Goal: Information Seeking & Learning: Learn about a topic

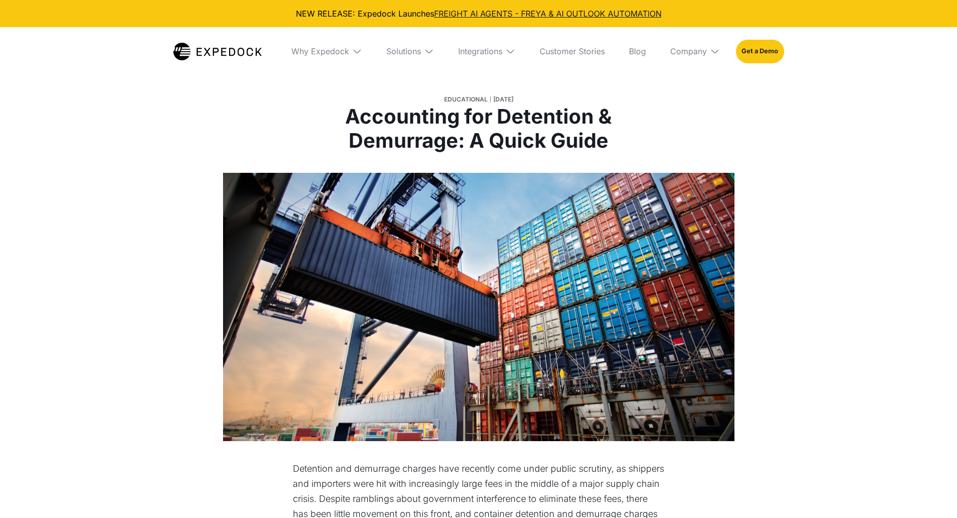
select select
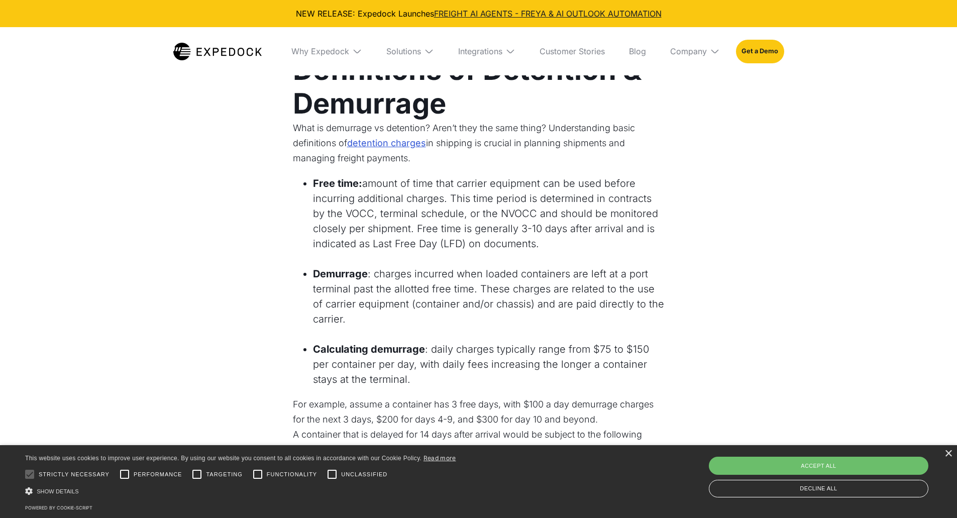
scroll to position [703, 0]
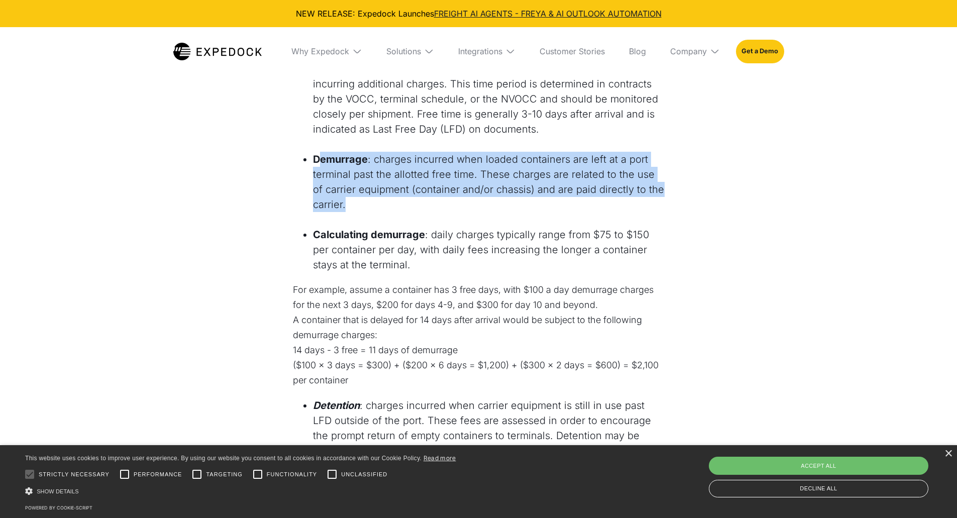
drag, startPoint x: 320, startPoint y: 151, endPoint x: 426, endPoint y: 205, distance: 118.6
click at [426, 205] on li "Demurrage : charges incurred when loaded containers are left at a port terminal…" at bounding box center [489, 182] width 352 height 60
drag, startPoint x: 426, startPoint y: 205, endPoint x: 308, endPoint y: 153, distance: 128.7
click at [308, 153] on ul "Demurrage : charges incurred when loaded containers are left at a port terminal…" at bounding box center [479, 184] width 372 height 65
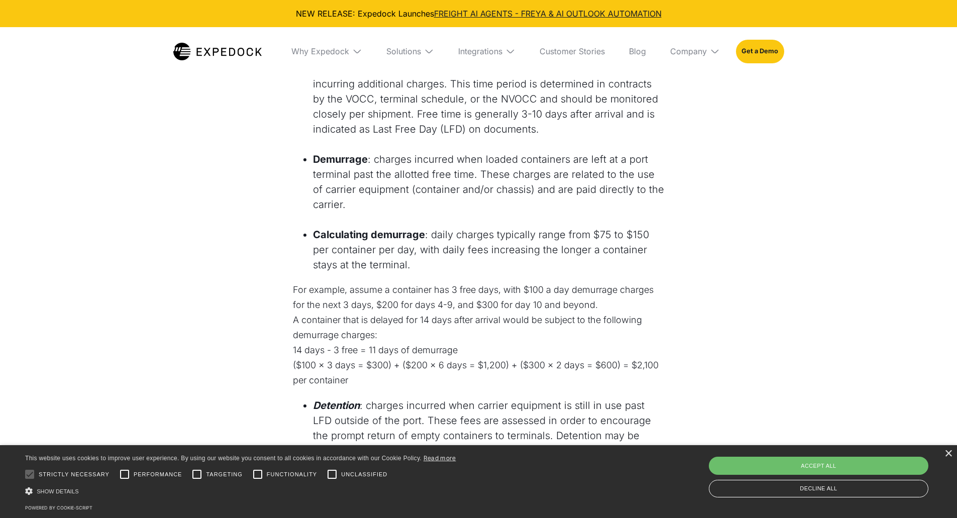
click at [313, 153] on li "Demurrage : charges incurred when loaded containers are left at a port terminal…" at bounding box center [489, 182] width 352 height 60
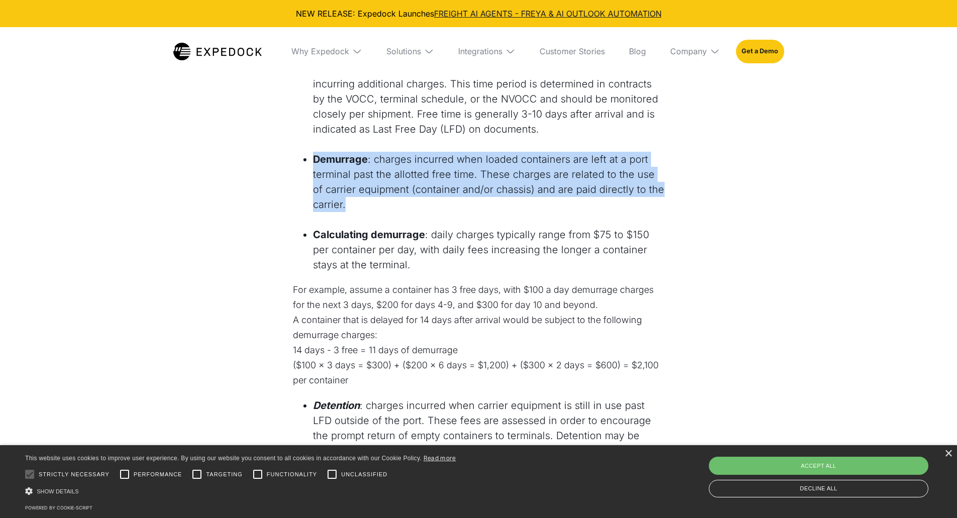
drag, startPoint x: 367, startPoint y: 173, endPoint x: 448, endPoint y: 207, distance: 87.8
click at [448, 207] on ul "Demurrage : charges incurred when loaded containers are left at a port terminal…" at bounding box center [479, 184] width 372 height 65
click at [448, 207] on li "Demurrage : charges incurred when loaded containers are left at a port terminal…" at bounding box center [489, 182] width 352 height 60
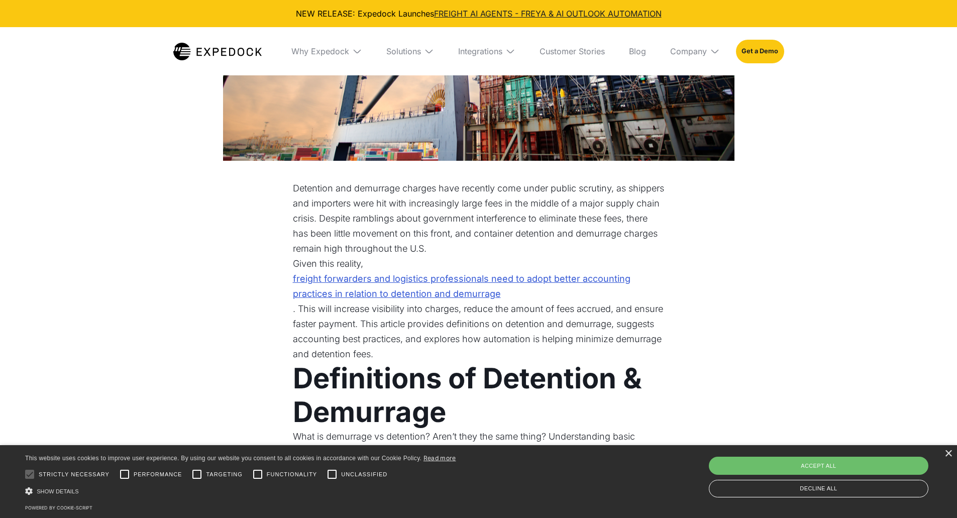
scroll to position [293, 0]
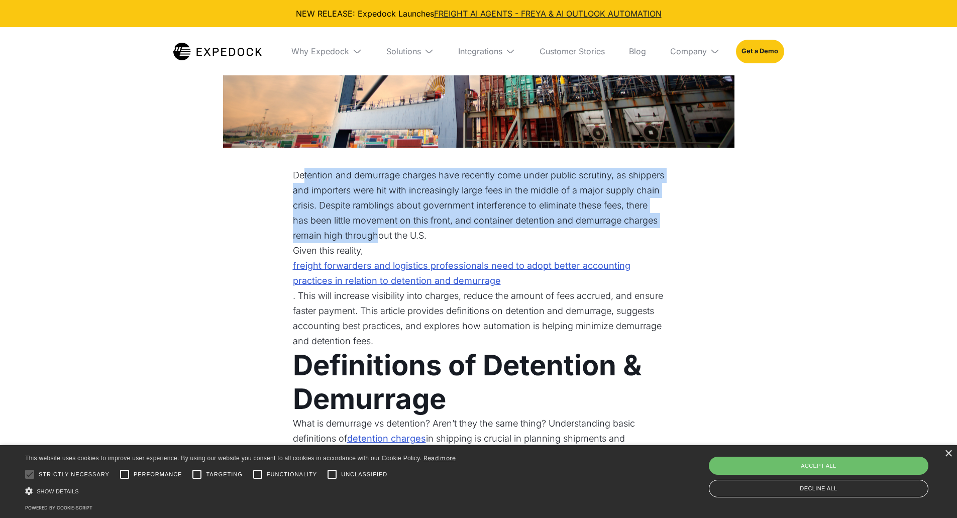
drag, startPoint x: 305, startPoint y: 180, endPoint x: 484, endPoint y: 231, distance: 185.9
click at [468, 231] on p "Detention and demurrage charges have recently come under public scrutiny, as sh…" at bounding box center [479, 205] width 372 height 75
drag, startPoint x: 484, startPoint y: 231, endPoint x: 340, endPoint y: 169, distance: 156.9
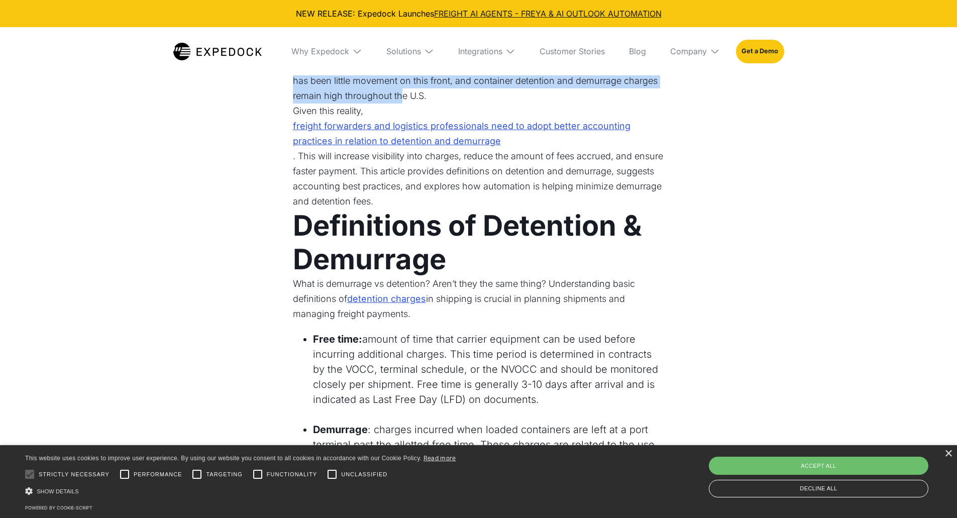
scroll to position [595, 0]
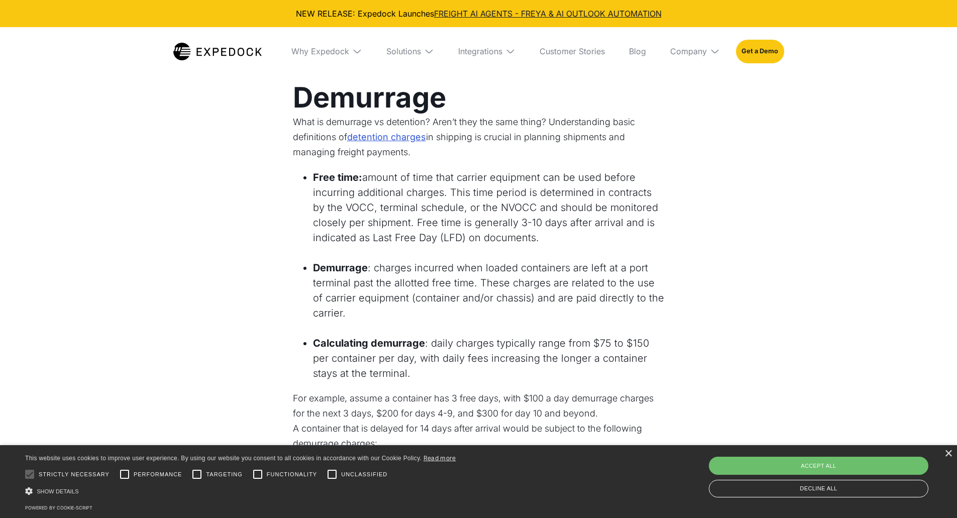
click at [326, 186] on li "Free time: amount of time that carrier equipment can be used before incurring a…" at bounding box center [489, 207] width 352 height 75
drag, startPoint x: 317, startPoint y: 172, endPoint x: 574, endPoint y: 245, distance: 267.4
click at [574, 245] on ul "Free time: amount of time that carrier equipment can be used before incurring a…" at bounding box center [479, 210] width 372 height 80
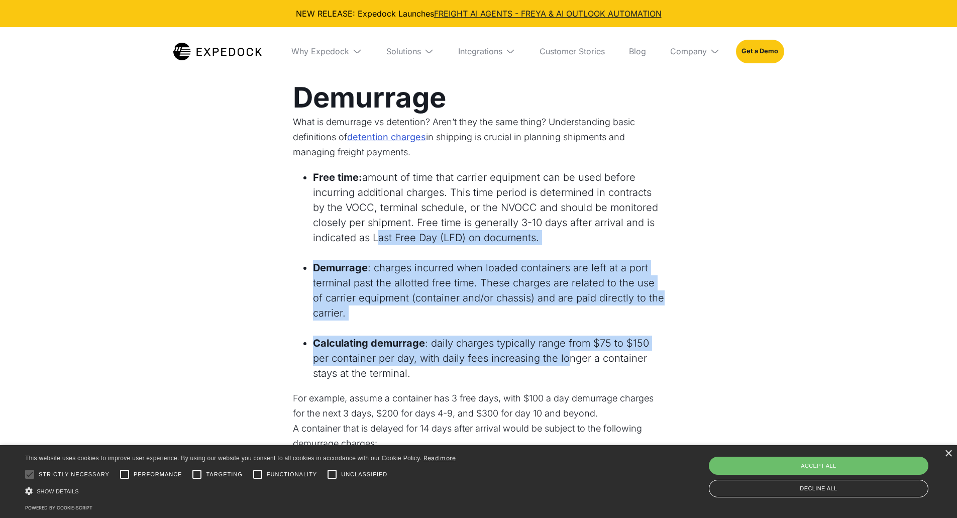
drag, startPoint x: 540, startPoint y: 356, endPoint x: 377, endPoint y: 236, distance: 202.7
click at [377, 236] on li "Free time: amount of time that carrier equipment can be used before incurring a…" at bounding box center [489, 207] width 352 height 75
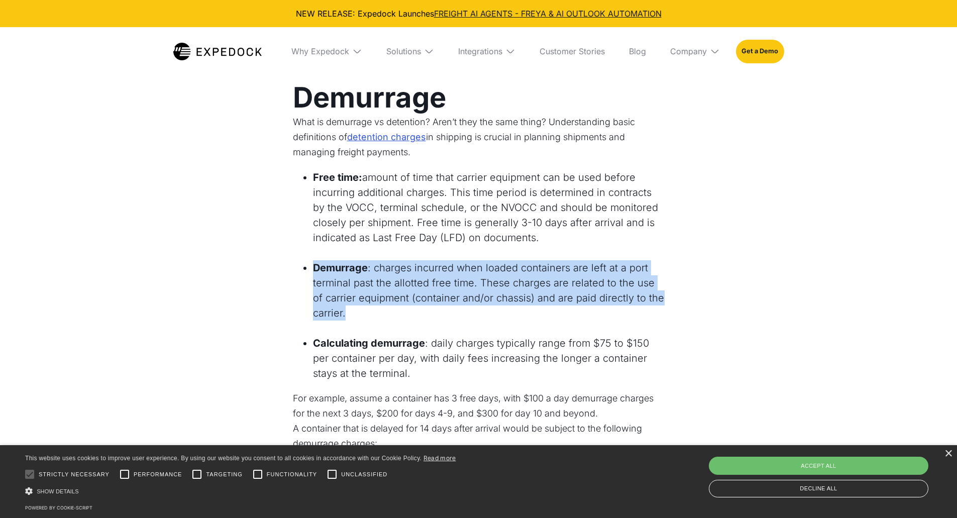
drag, startPoint x: 301, startPoint y: 262, endPoint x: 558, endPoint y: 319, distance: 263.4
click at [558, 319] on ul "Demurrage : charges incurred when loaded containers are left at a port terminal…" at bounding box center [479, 292] width 372 height 65
click at [558, 319] on li "Demurrage : charges incurred when loaded containers are left at a port terminal…" at bounding box center [489, 290] width 352 height 60
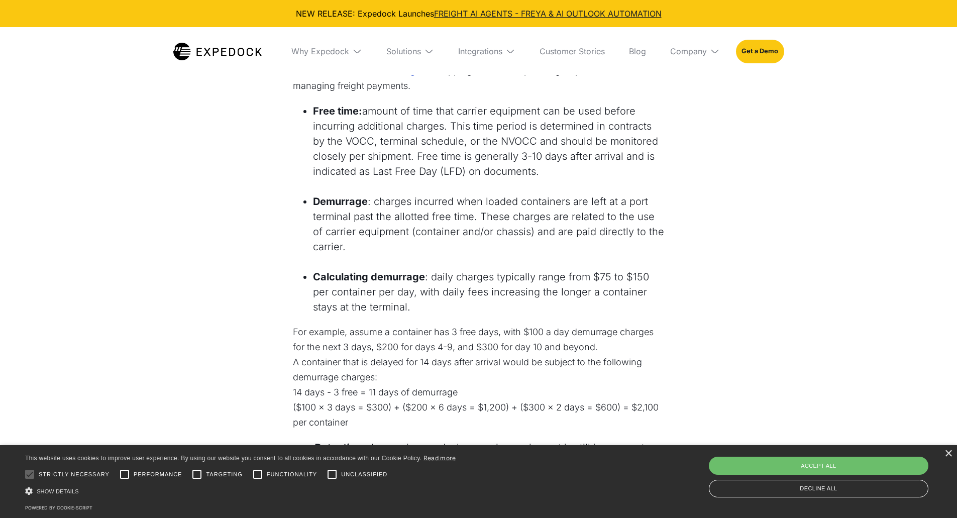
scroll to position [695, 0]
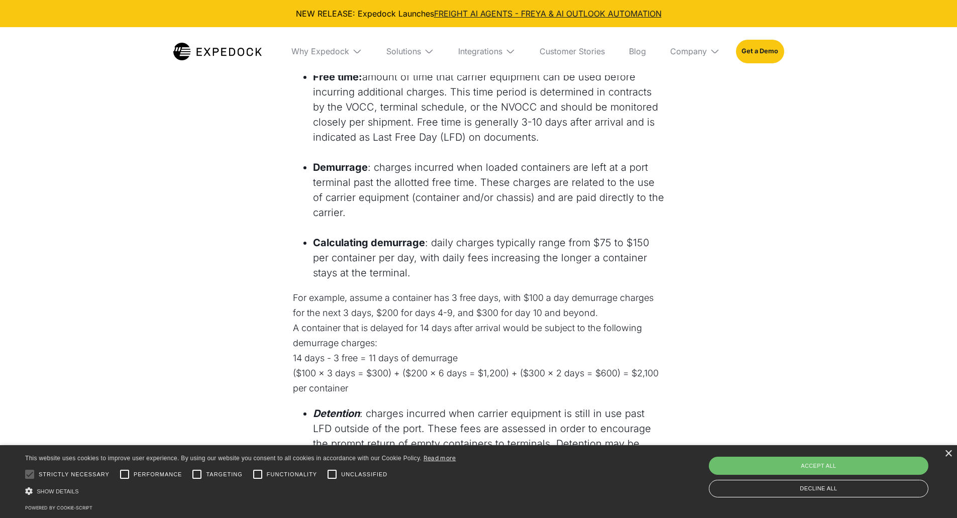
drag, startPoint x: 392, startPoint y: 263, endPoint x: 306, endPoint y: 227, distance: 93.2
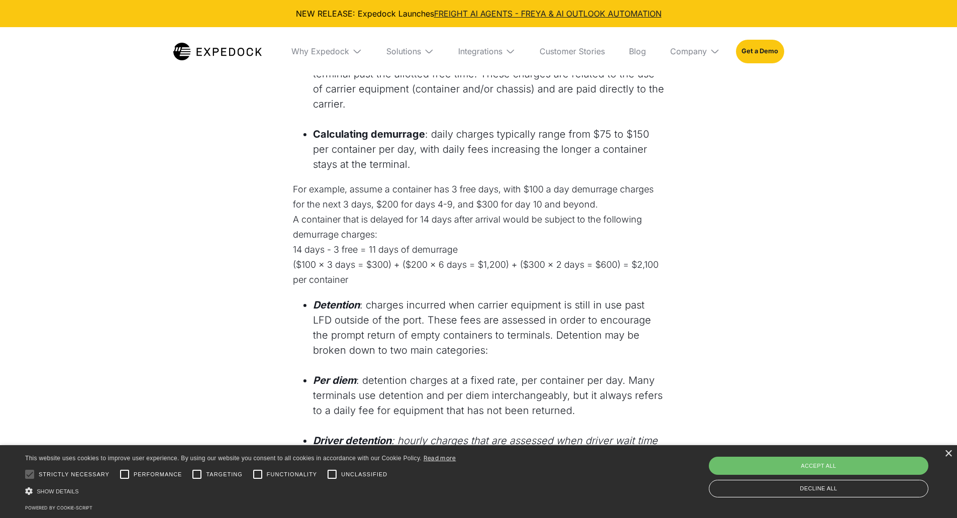
scroll to position [645, 0]
